Goal: Information Seeking & Learning: Learn about a topic

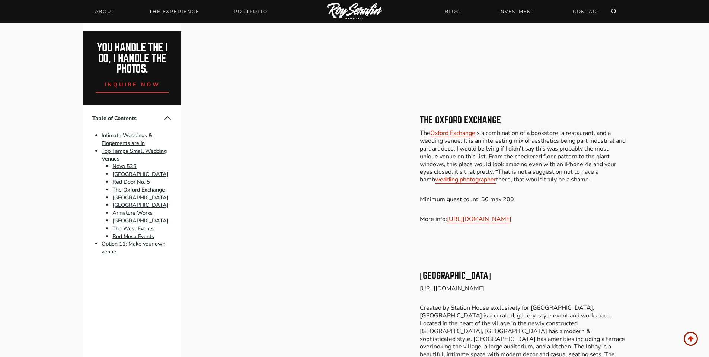
scroll to position [949, 0]
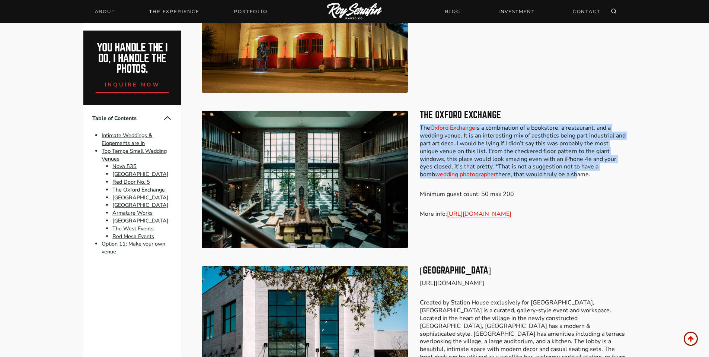
drag, startPoint x: 495, startPoint y: 125, endPoint x: 561, endPoint y: 173, distance: 81.6
click at [561, 173] on p "The Oxford Exchange is a combination of a bookstore, a restaurant, and a weddin…" at bounding box center [523, 151] width 206 height 54
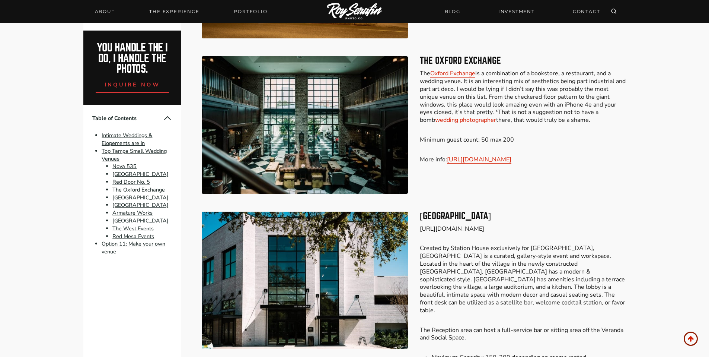
scroll to position [1084, 0]
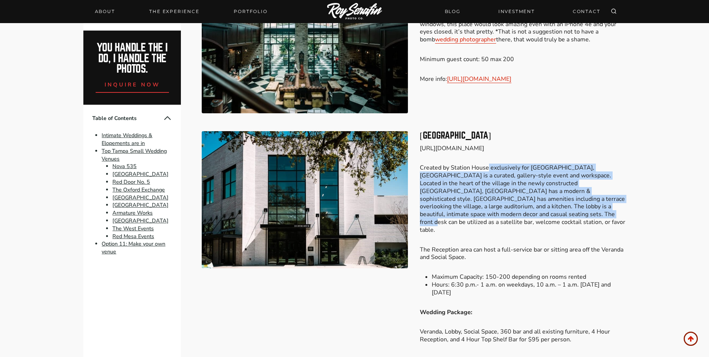
drag, startPoint x: 487, startPoint y: 170, endPoint x: 507, endPoint y: 215, distance: 49.7
click at [507, 215] on p "Created by Station House exclusively for [GEOGRAPHIC_DATA], [GEOGRAPHIC_DATA] i…" at bounding box center [523, 199] width 206 height 70
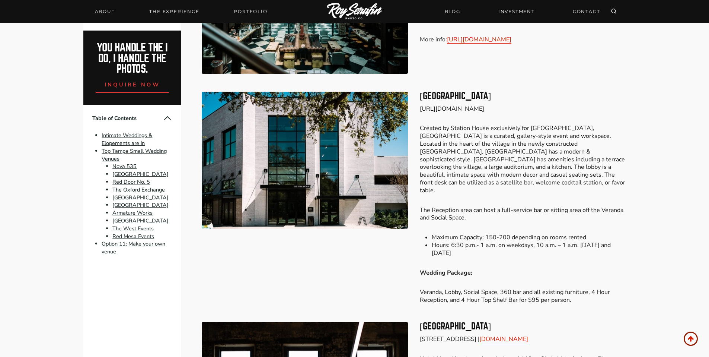
scroll to position [1124, 0]
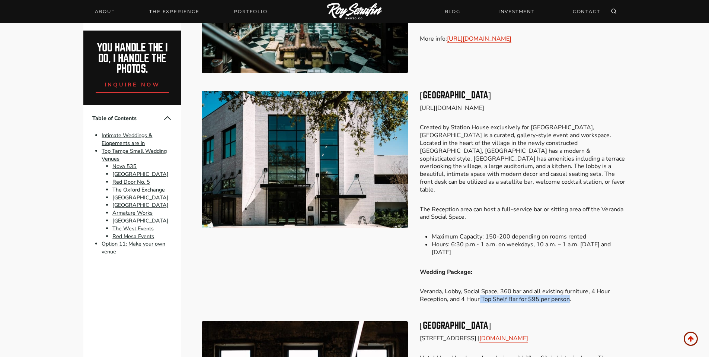
drag, startPoint x: 479, startPoint y: 289, endPoint x: 567, endPoint y: 292, distance: 88.3
click at [567, 292] on p "Veranda, Lobby, Social Space, 360 bar and all existing furniture, 4 Hour Recept…" at bounding box center [523, 295] width 206 height 16
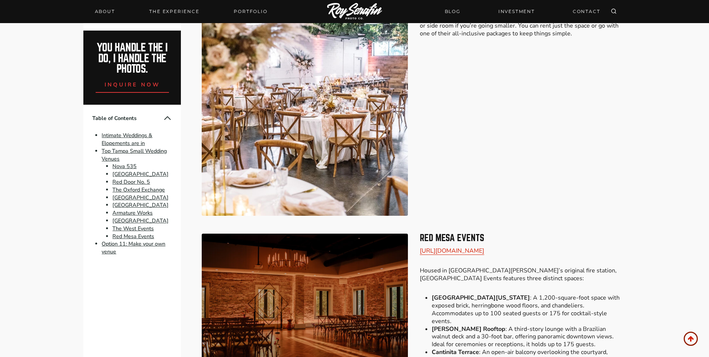
scroll to position [2064, 0]
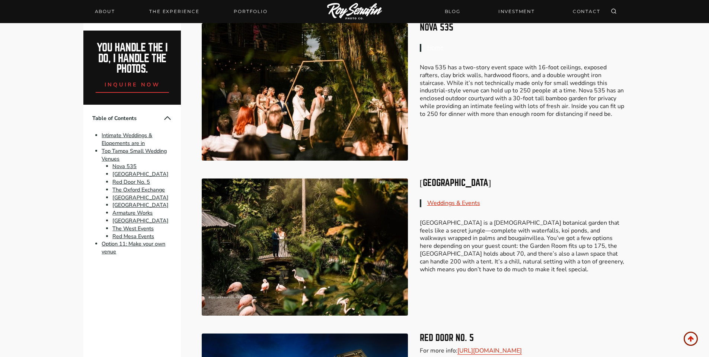
click at [434, 46] on link "Home" at bounding box center [435, 48] width 16 height 8
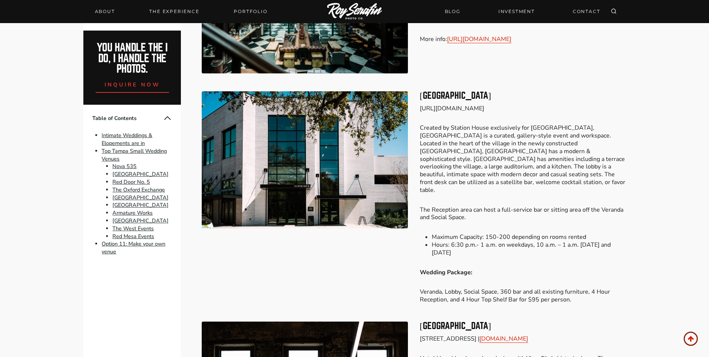
scroll to position [1117, 0]
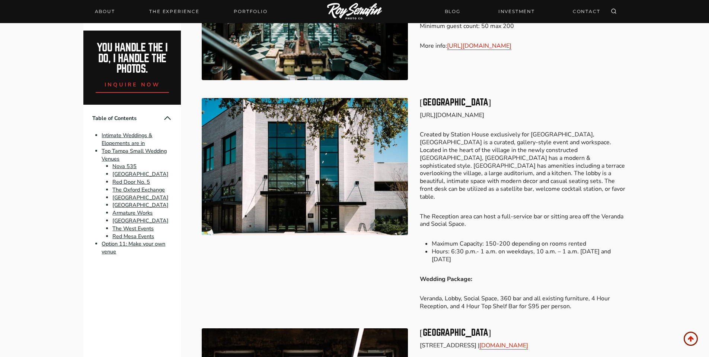
click at [469, 117] on p "[URL][DOMAIN_NAME]" at bounding box center [523, 115] width 206 height 8
click at [468, 115] on p "[URL][DOMAIN_NAME]" at bounding box center [523, 115] width 206 height 8
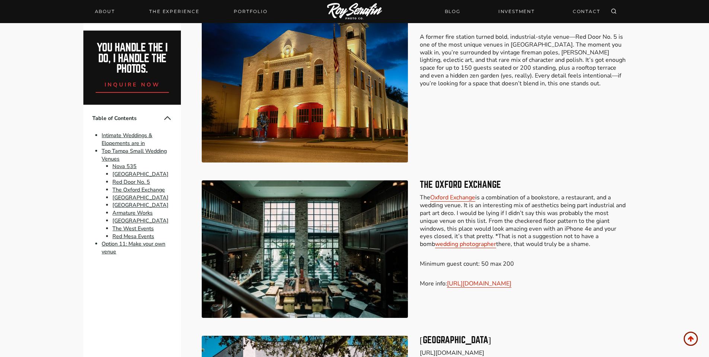
scroll to position [879, 0]
